Goal: Task Accomplishment & Management: Manage account settings

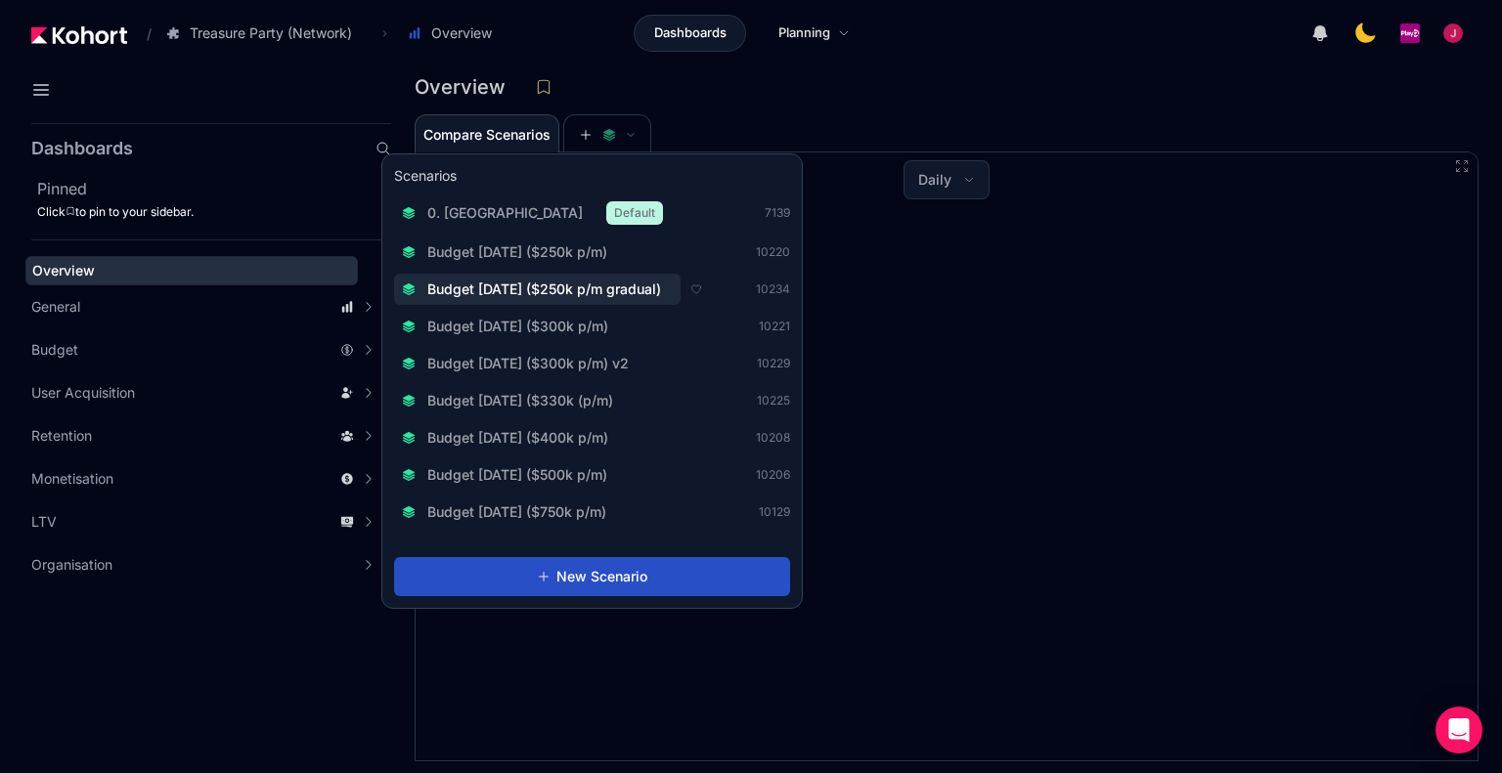
click at [635, 293] on span "Budget [DATE] ($250k p/m gradual)" at bounding box center [544, 290] width 234 height 20
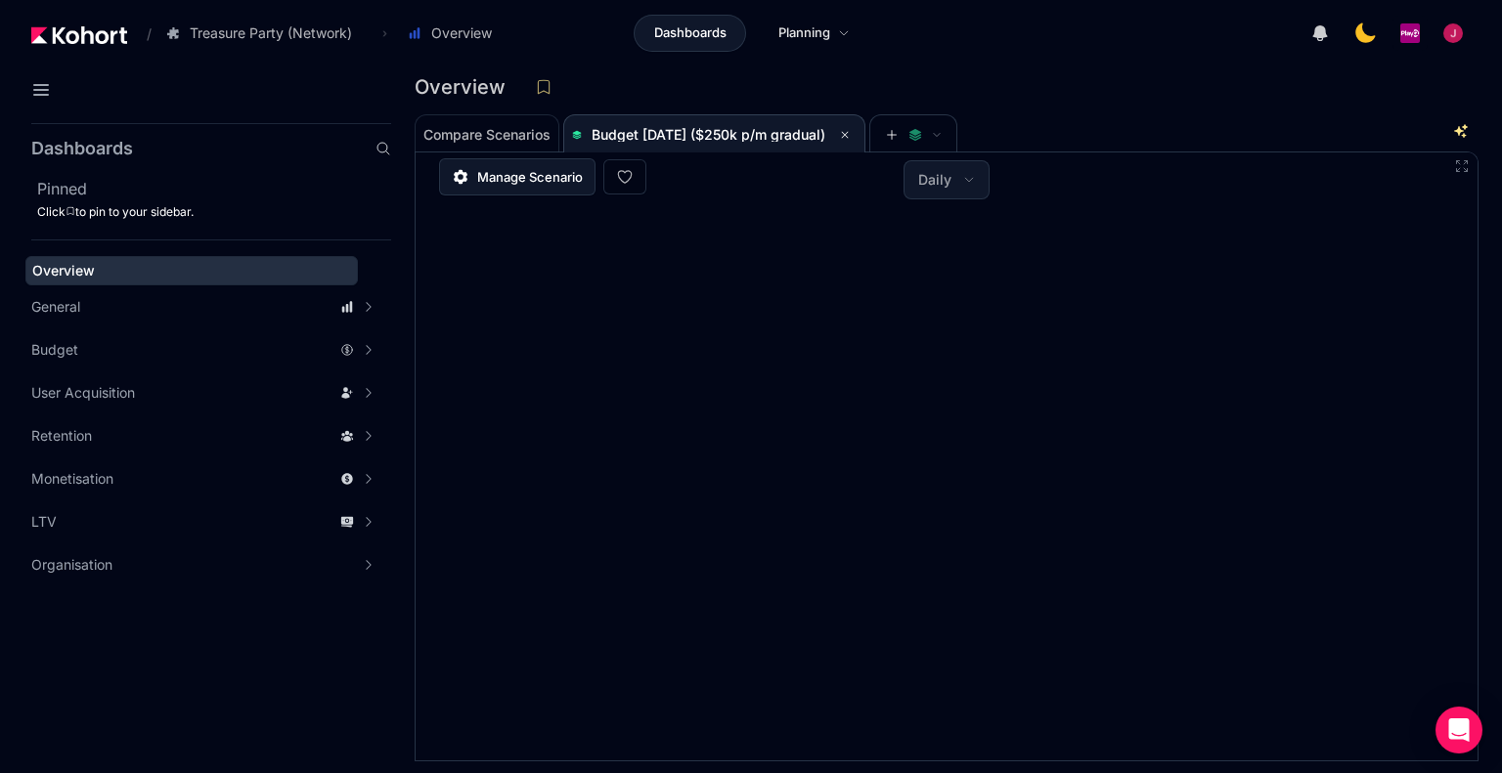
click at [501, 187] on link "Manage Scenario" at bounding box center [517, 176] width 156 height 37
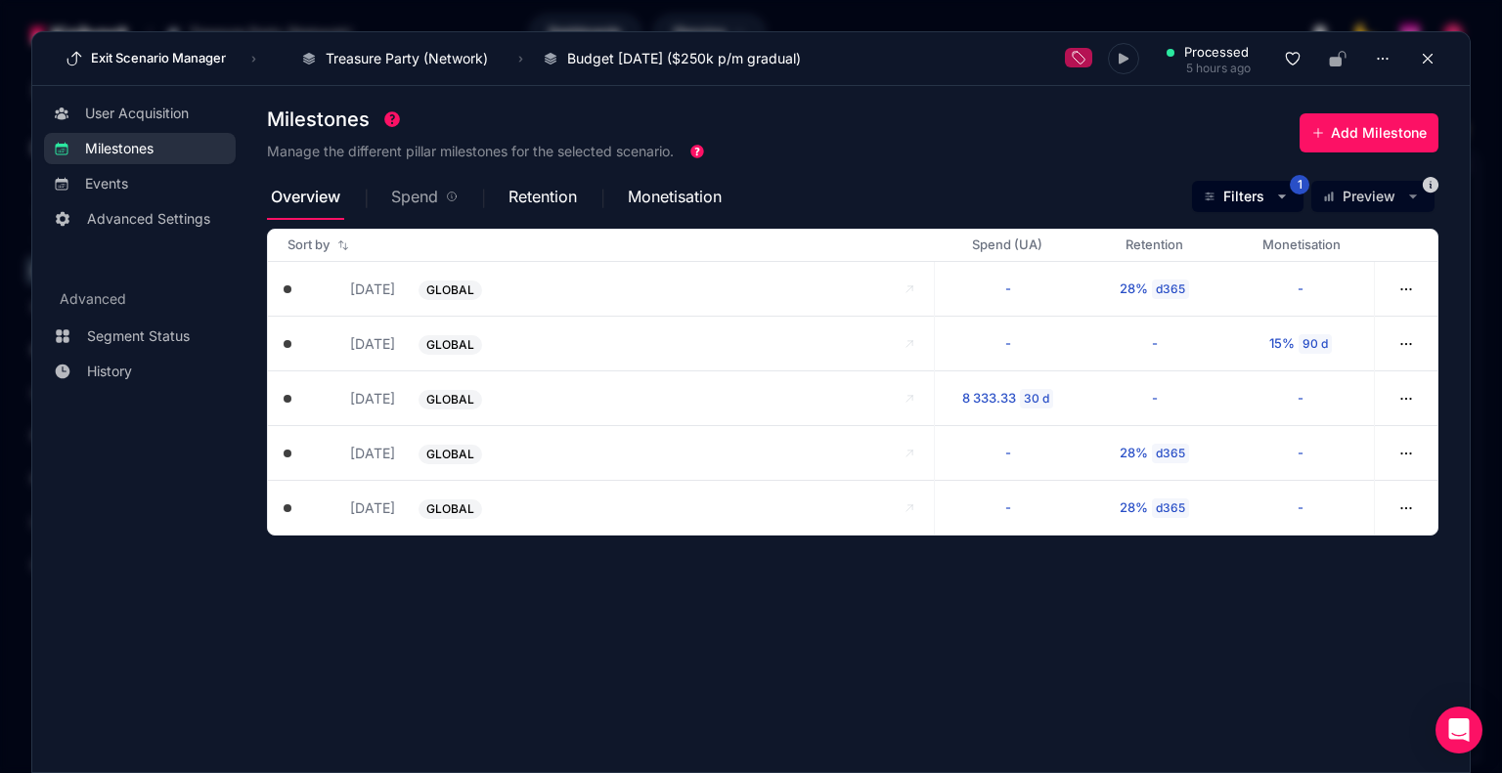
click at [420, 202] on span "Spend" at bounding box center [414, 197] width 47 height 16
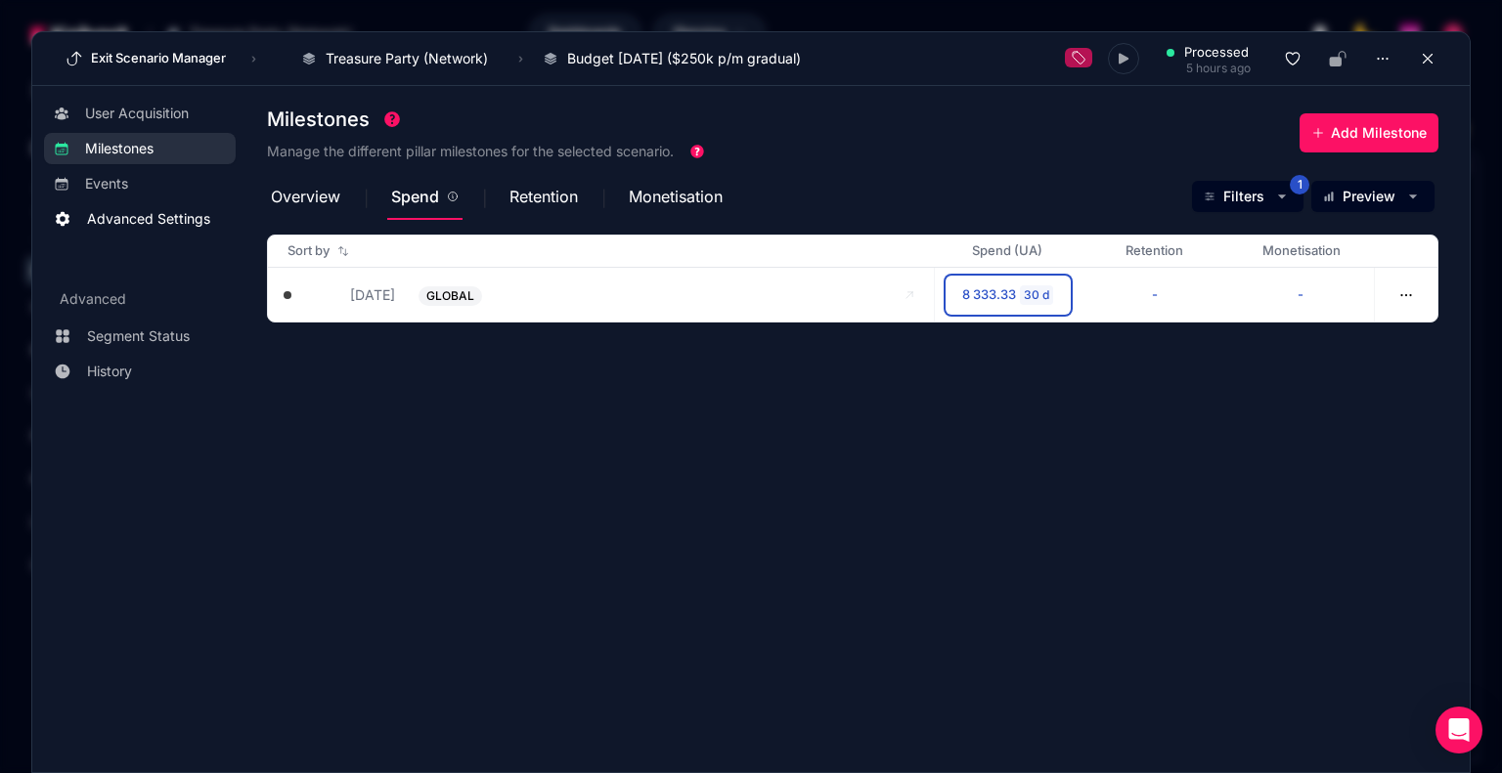
click at [149, 209] on span "Advanced Settings" at bounding box center [148, 219] width 123 height 20
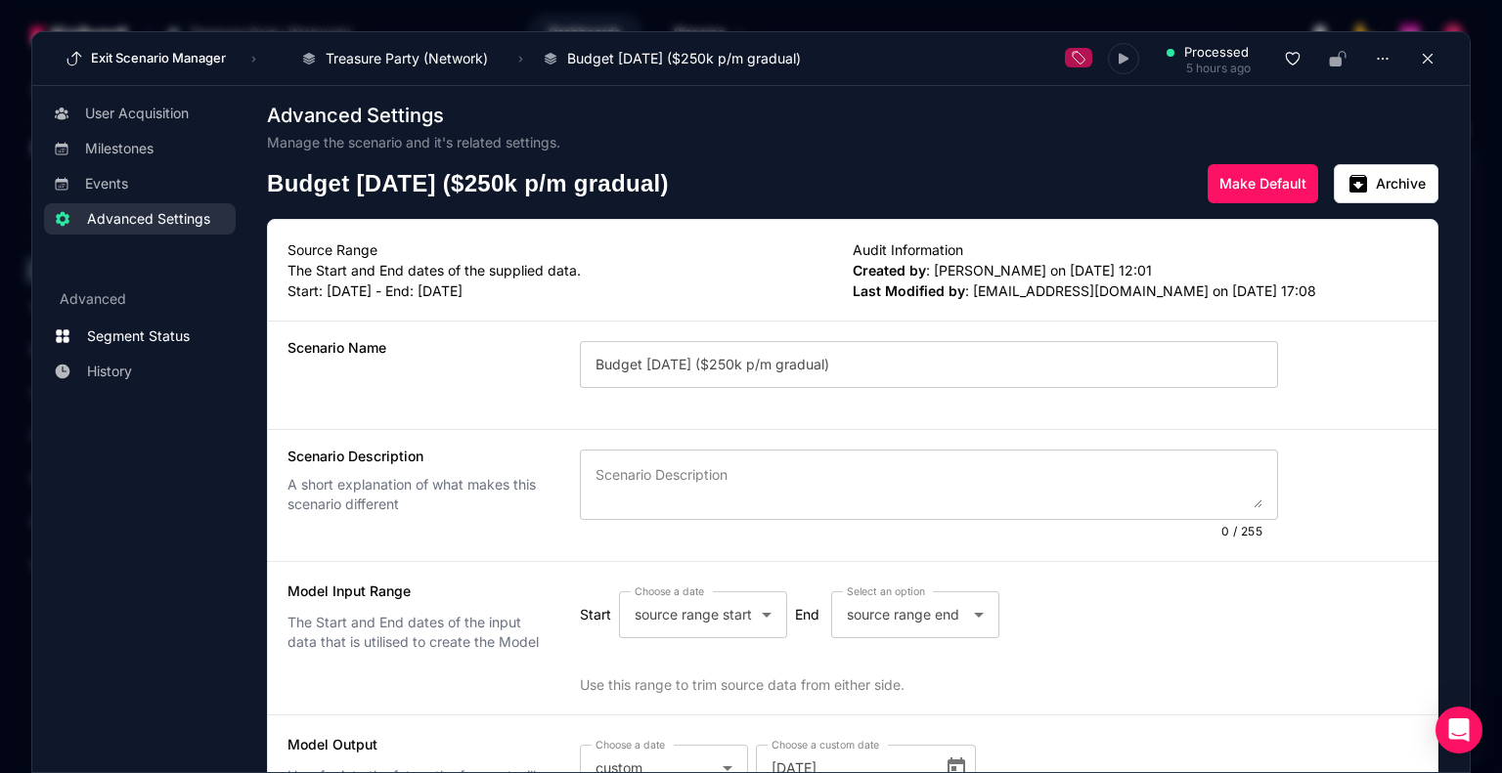
click at [154, 335] on span "Segment Status" at bounding box center [138, 337] width 103 height 20
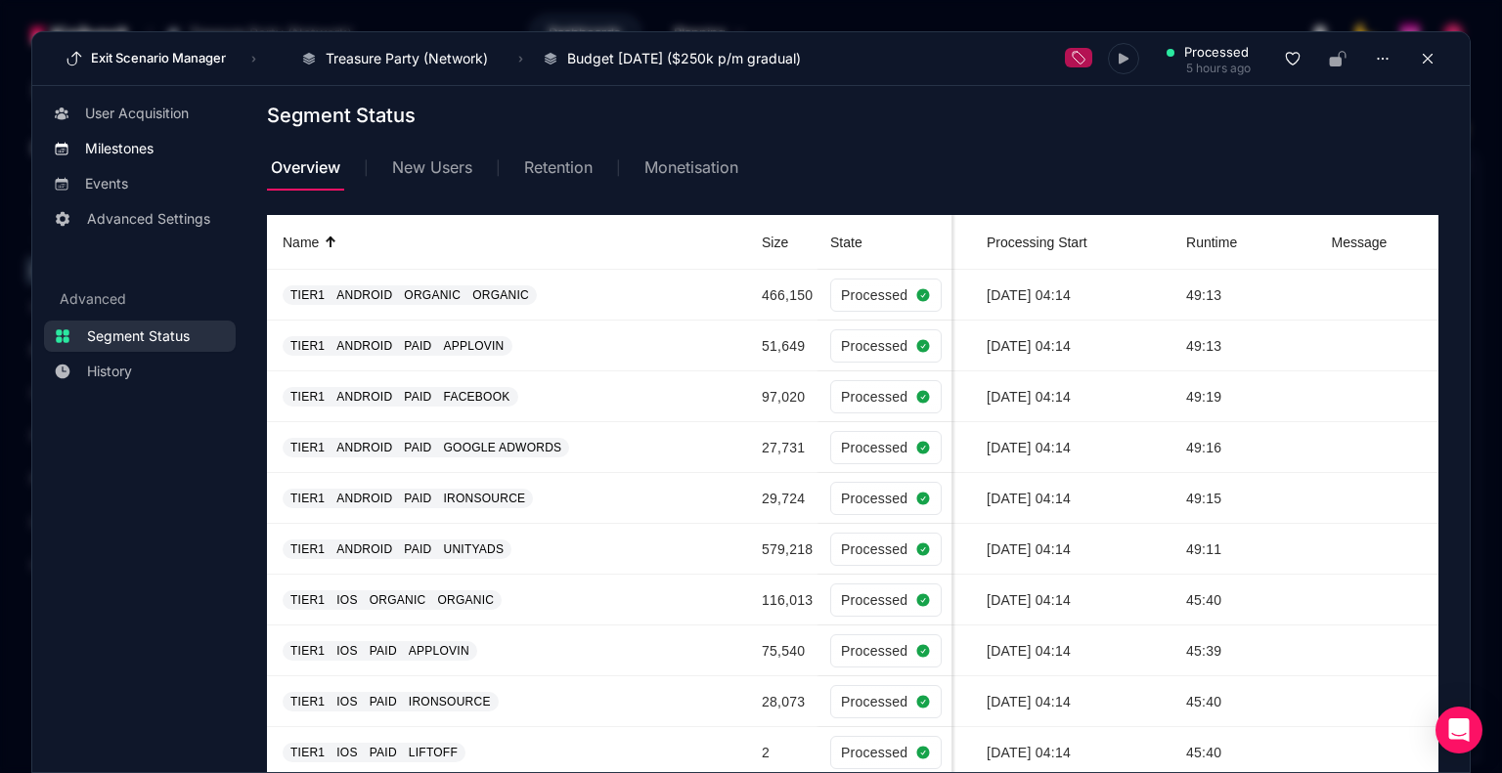
click at [149, 144] on span "Milestones" at bounding box center [119, 149] width 68 height 20
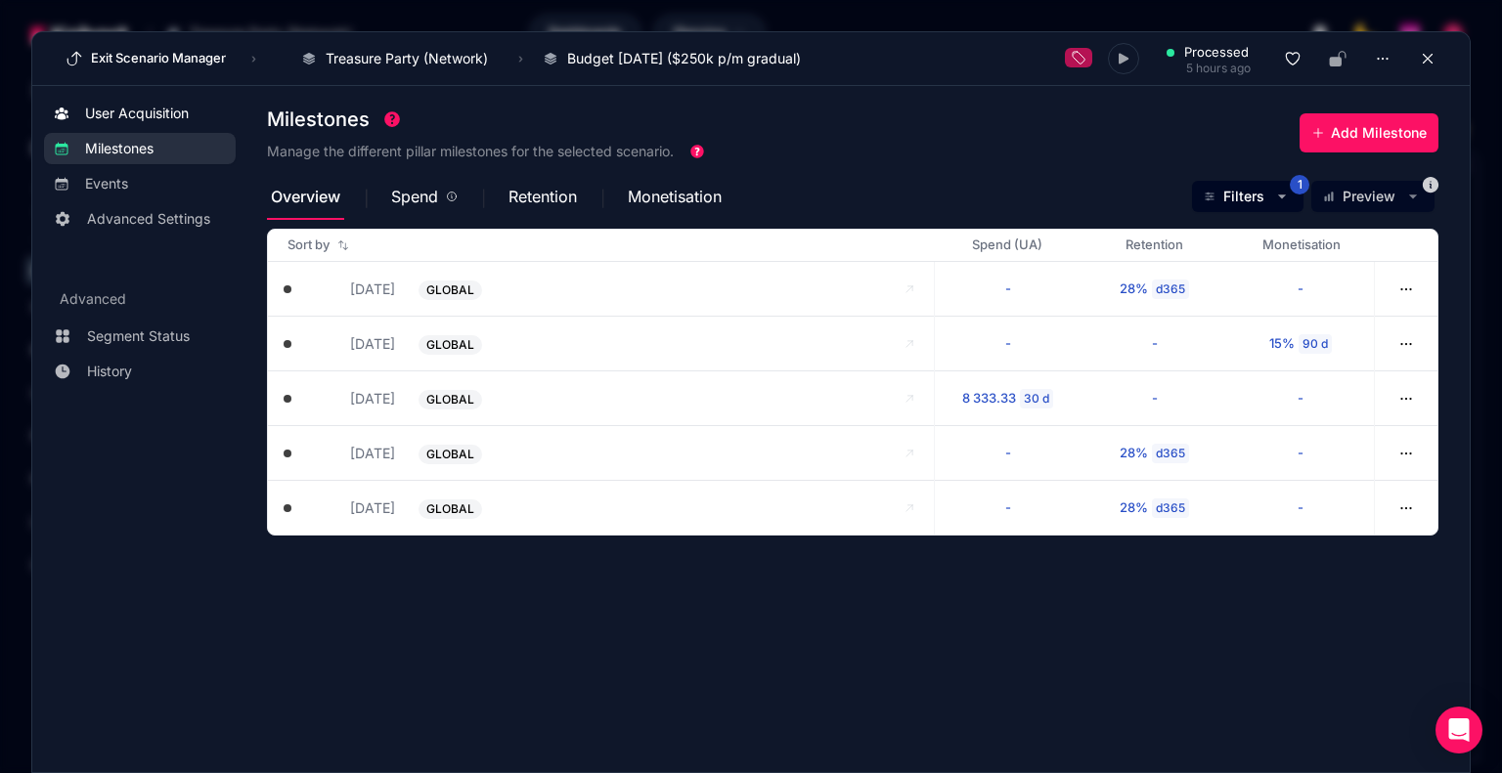
click at [165, 109] on span "User Acquisition" at bounding box center [137, 114] width 104 height 20
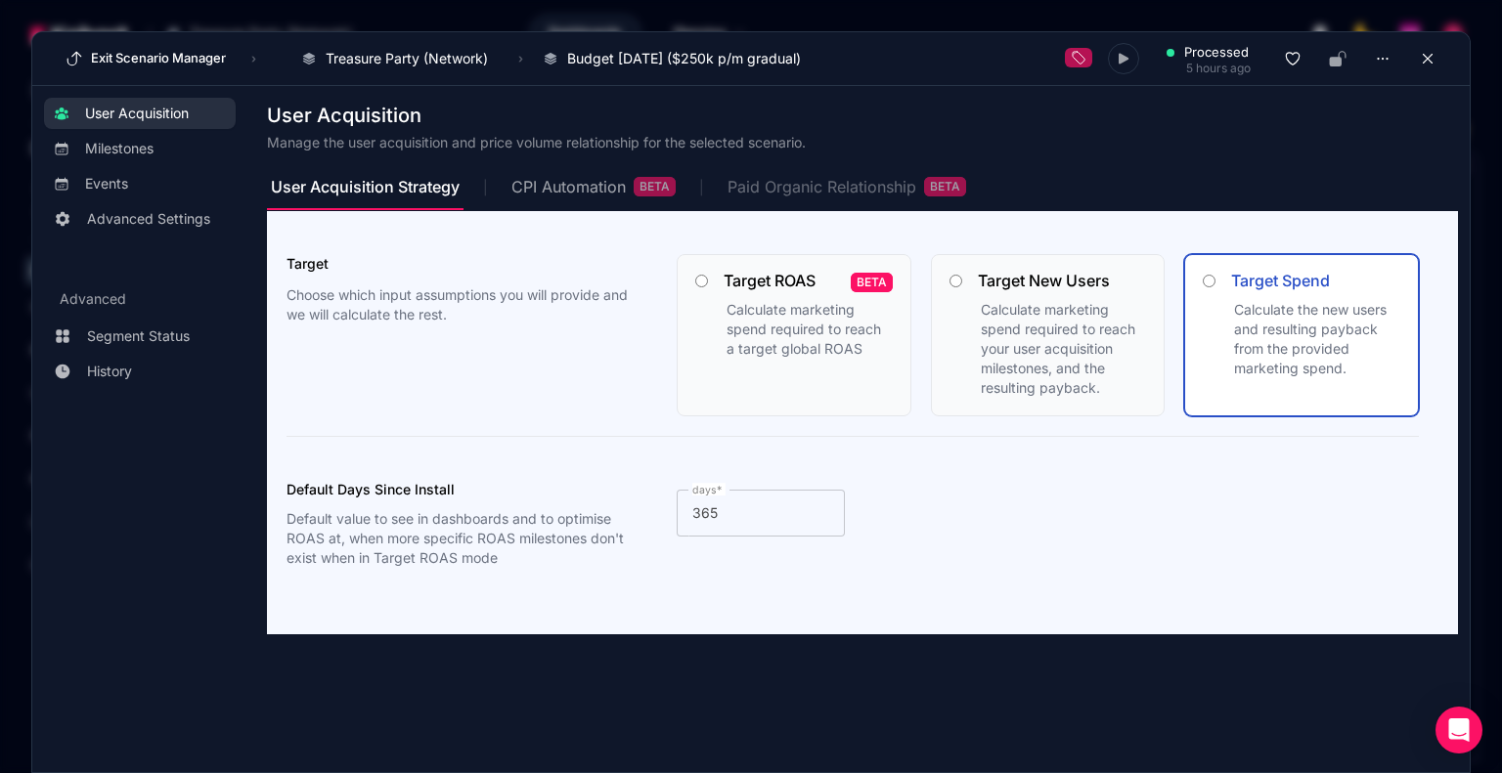
click at [849, 181] on div "Paid Organic Relationship BETA" at bounding box center [847, 187] width 239 height 20
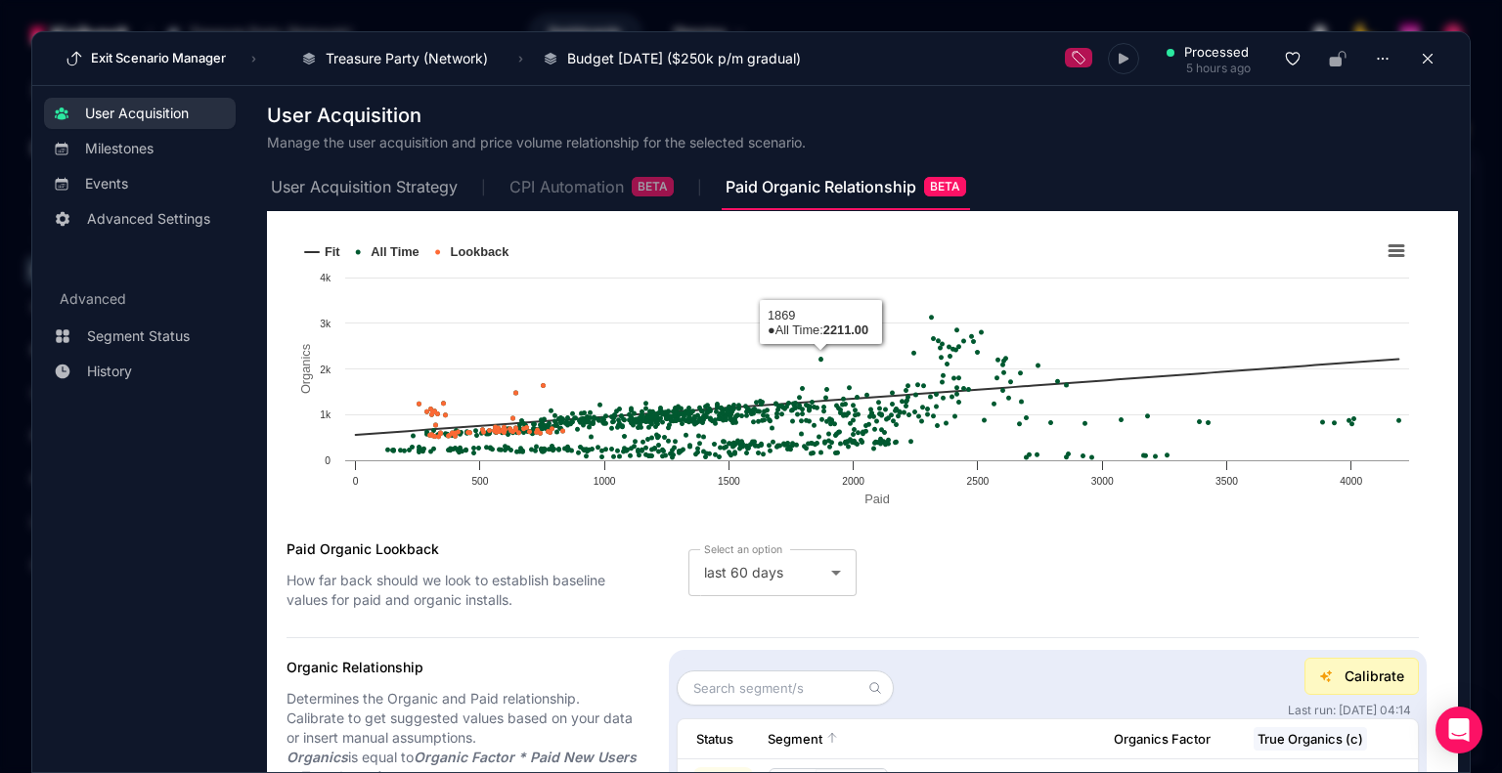
click at [538, 177] on div "CPI Automation BETA" at bounding box center [591, 187] width 164 height 20
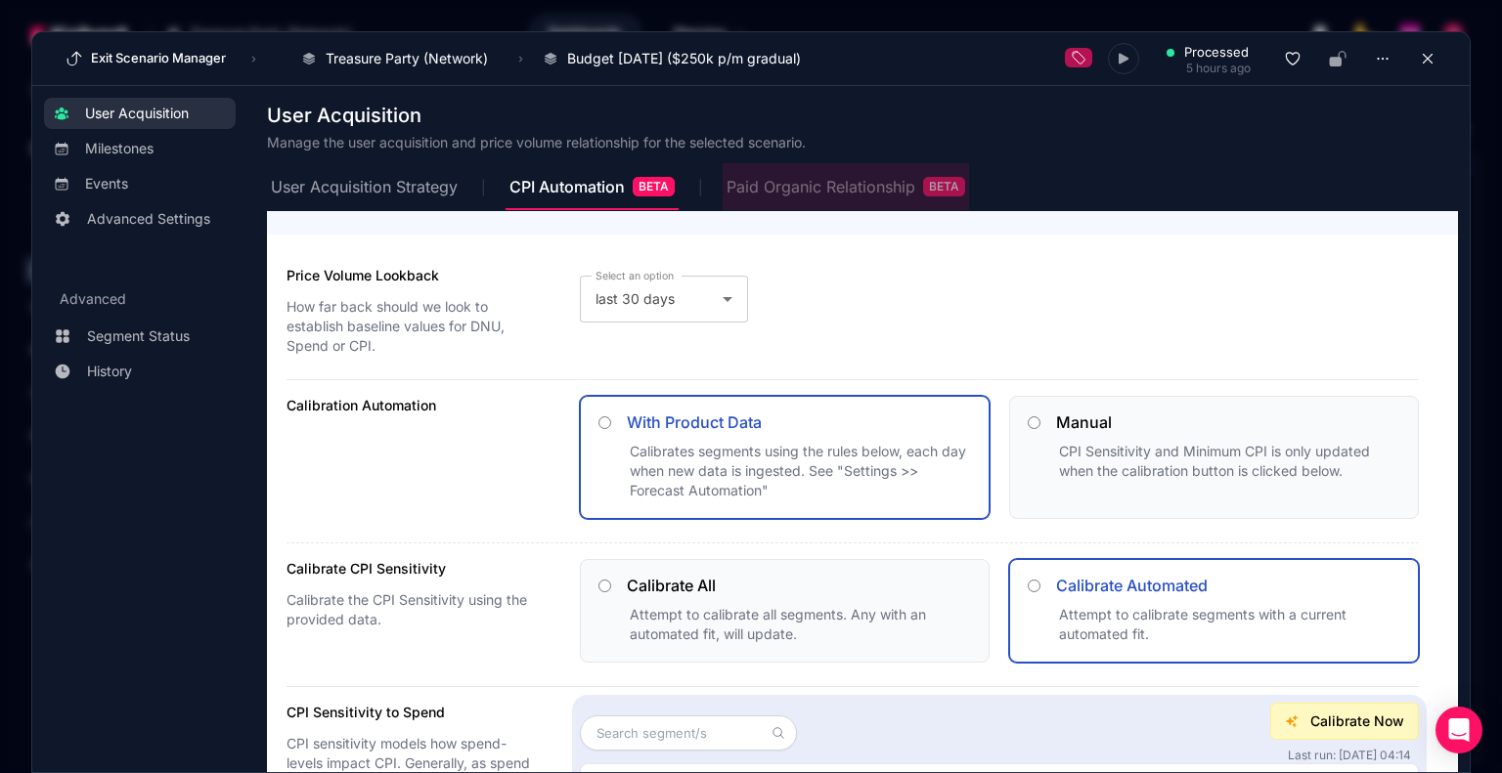
click at [806, 184] on div "Paid Organic Relationship BETA" at bounding box center [846, 187] width 239 height 20
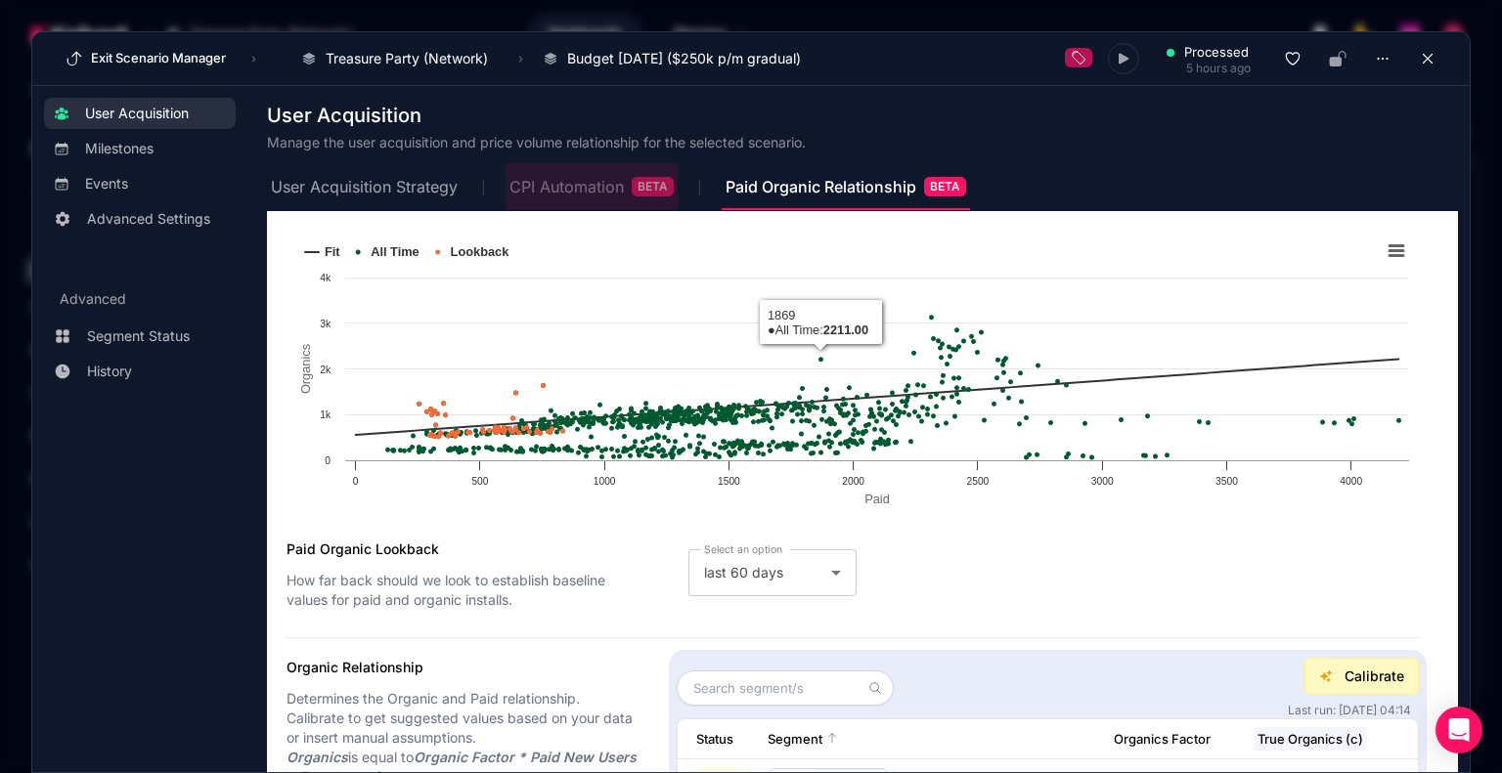
click at [571, 185] on div "CPI Automation BETA" at bounding box center [591, 187] width 164 height 20
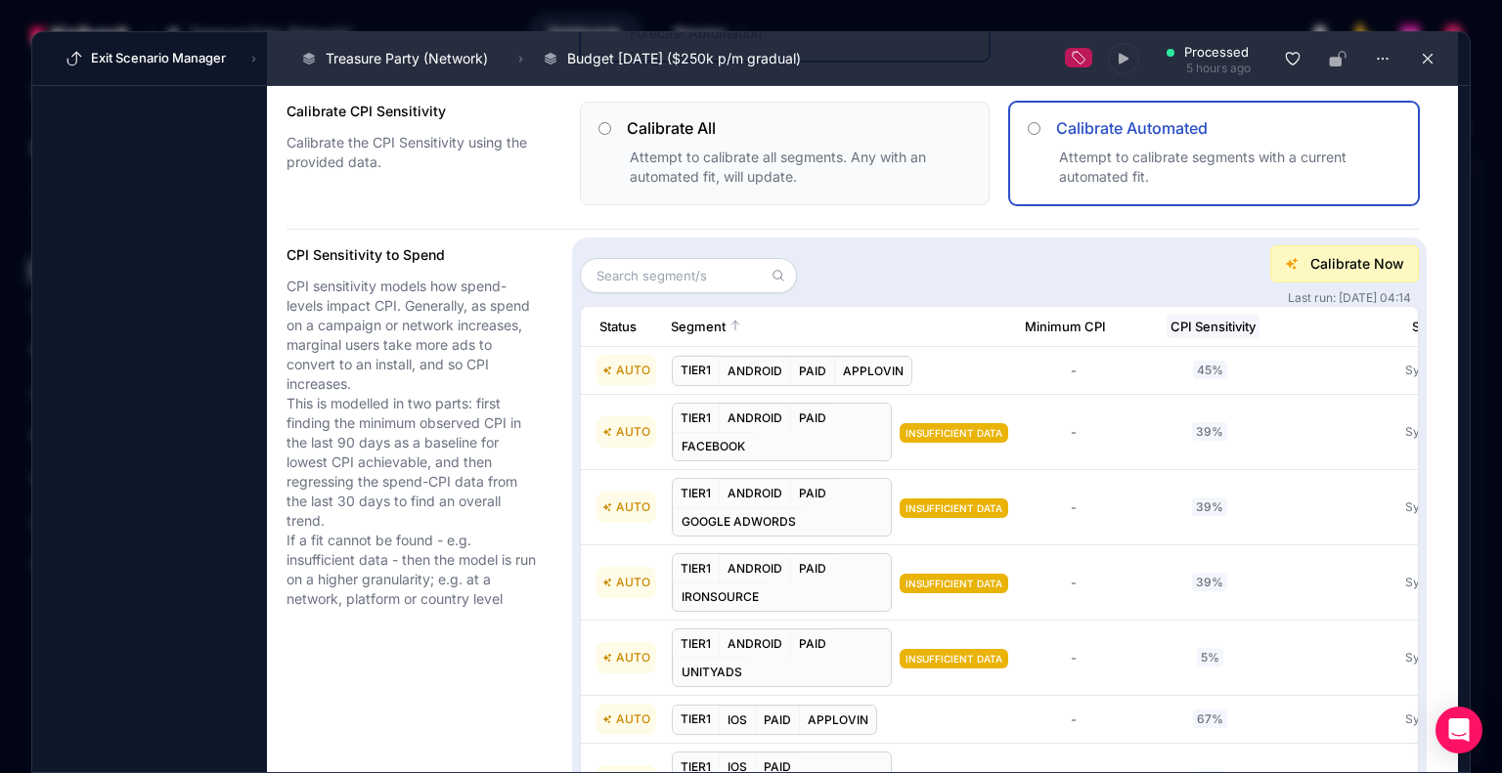
scroll to position [489, 0]
